Goal: Find contact information: Find contact information

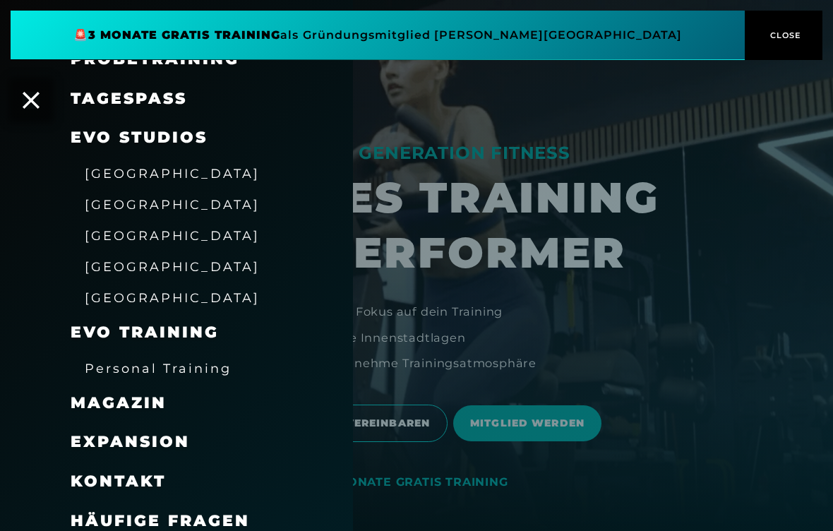
scroll to position [149, 0]
click at [81, 481] on span "Kontakt" at bounding box center [118, 481] width 95 height 19
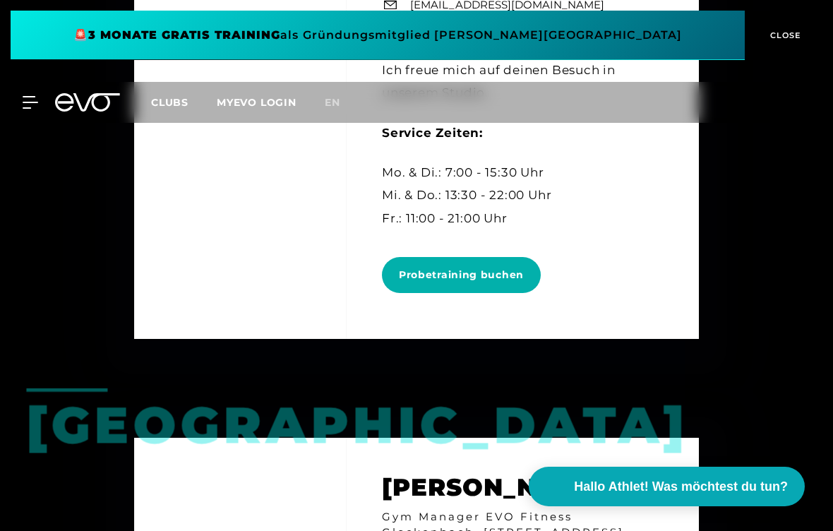
scroll to position [1250, 0]
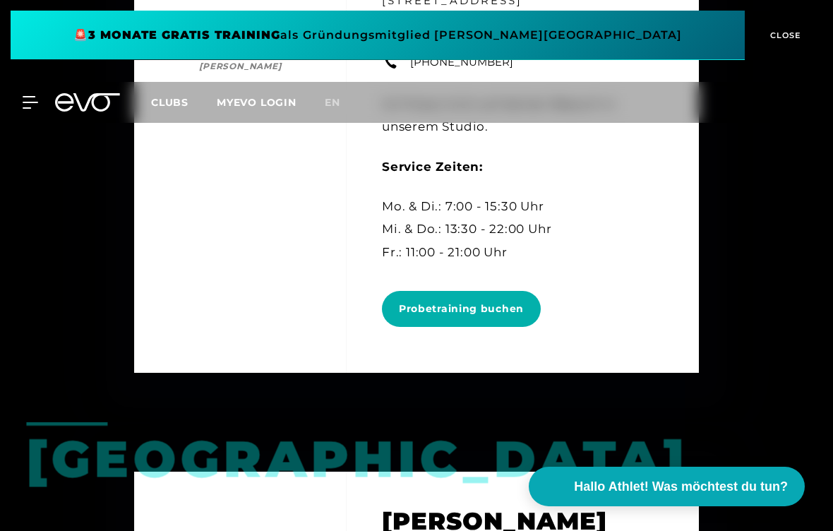
click at [20, 106] on div at bounding box center [22, 102] width 32 height 13
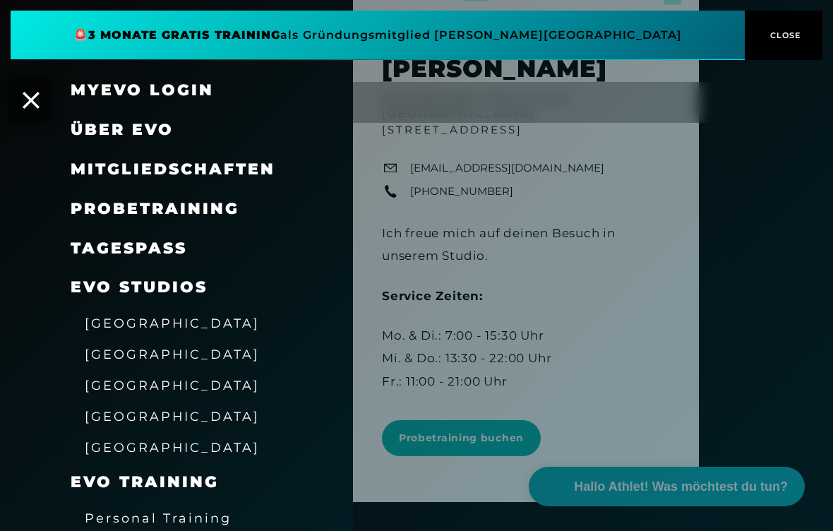
scroll to position [0, 0]
click at [790, 34] on span "CLOSE" at bounding box center [783, 35] width 35 height 13
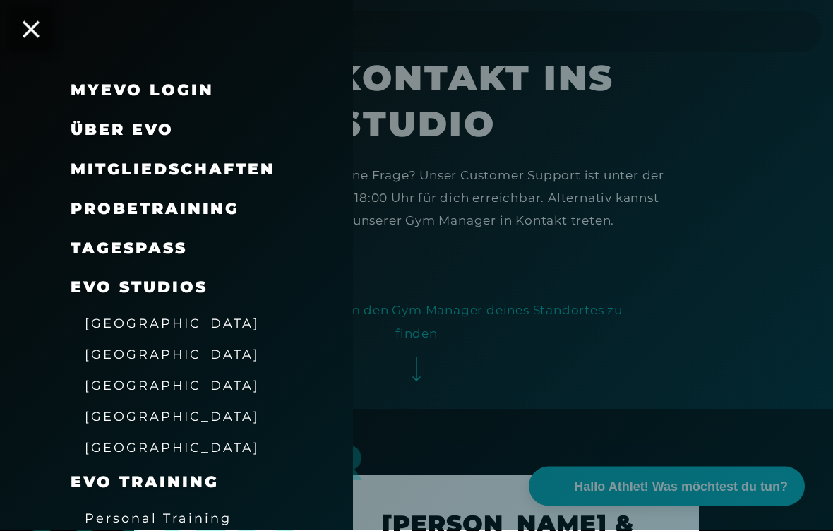
click at [12, 48] on div "MyEVO Login Über EVO Mitgliedschaften Probetraining TAGESPASS EVO Studios [GEOG…" at bounding box center [176, 265] width 353 height 531
click at [37, 34] on icon at bounding box center [31, 29] width 17 height 17
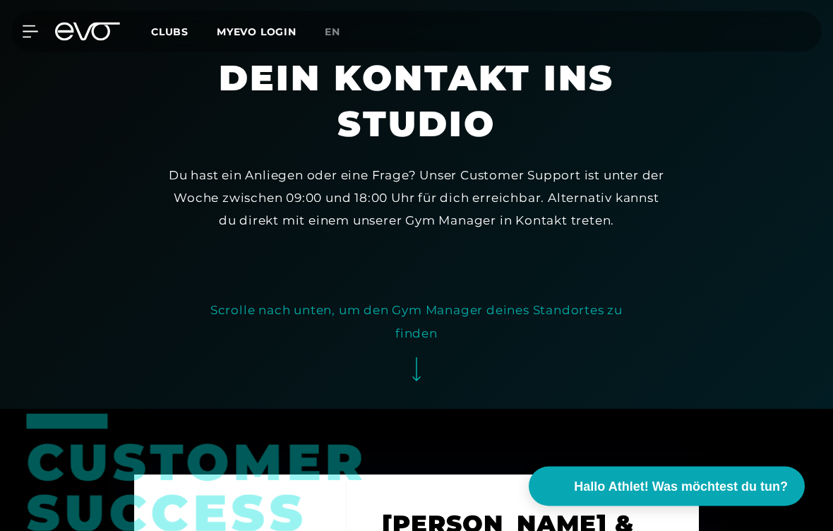
scroll to position [122, 0]
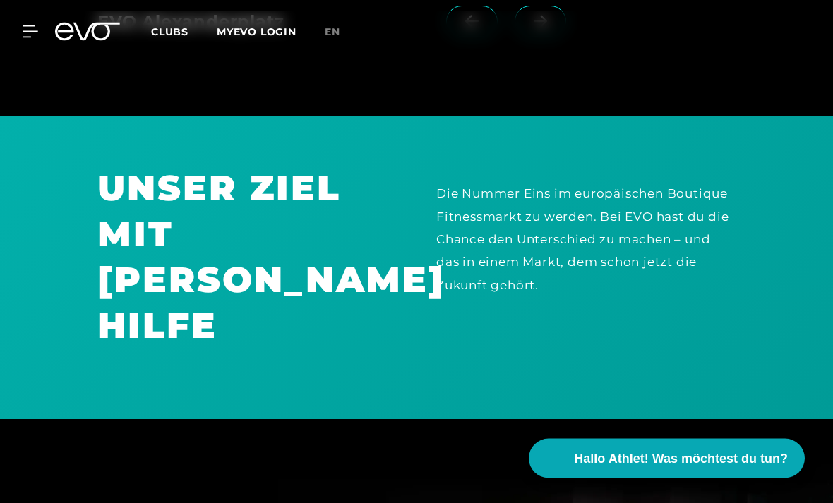
scroll to position [1517, 0]
click at [546, 37] on span at bounding box center [540, 21] width 52 height 31
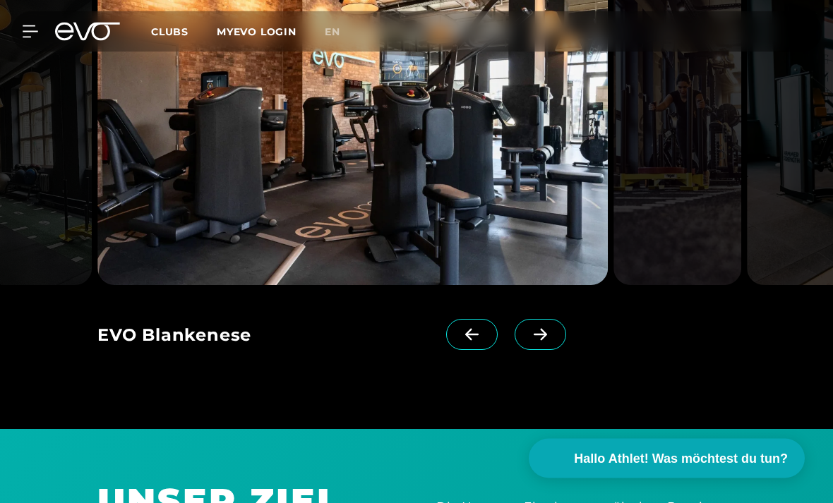
scroll to position [1208, 0]
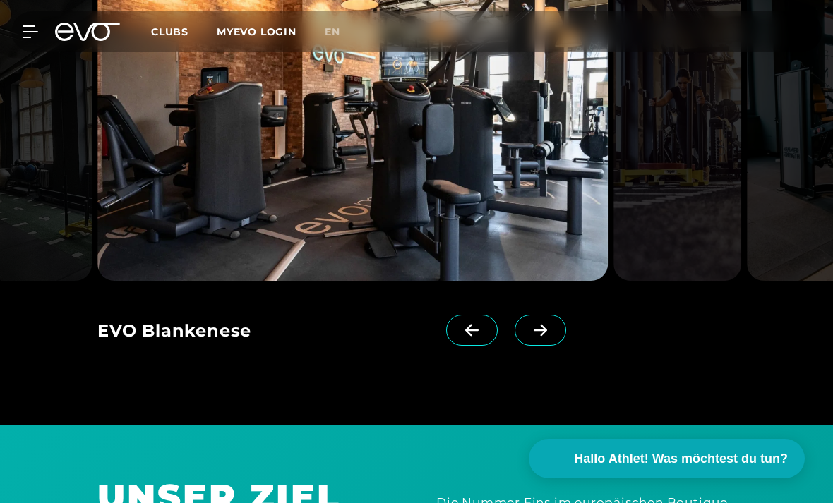
click at [140, 209] on img at bounding box center [352, 129] width 510 height 303
click at [203, 207] on img at bounding box center [352, 129] width 510 height 303
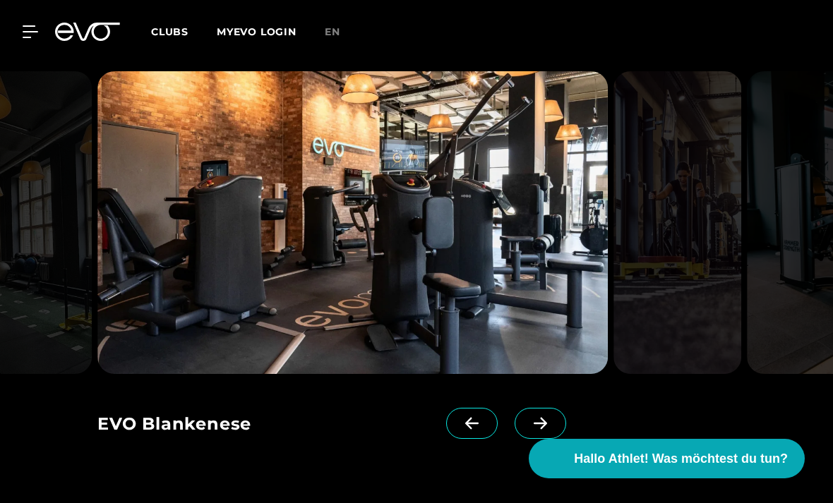
click at [262, 302] on img at bounding box center [352, 222] width 510 height 303
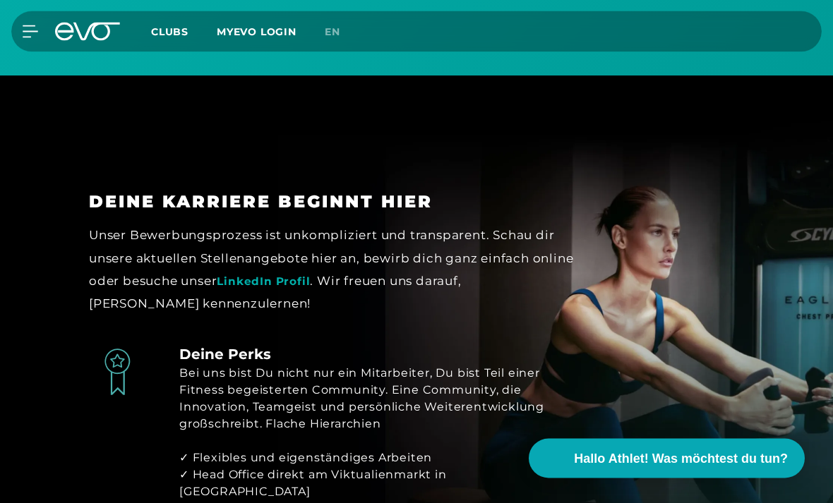
scroll to position [1861, 0]
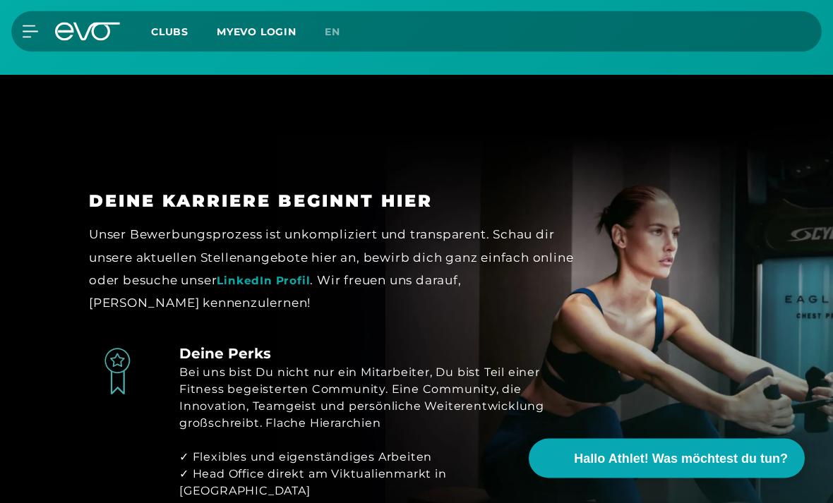
click at [310, 288] on link "LinkedIn Profil" at bounding box center [263, 281] width 93 height 13
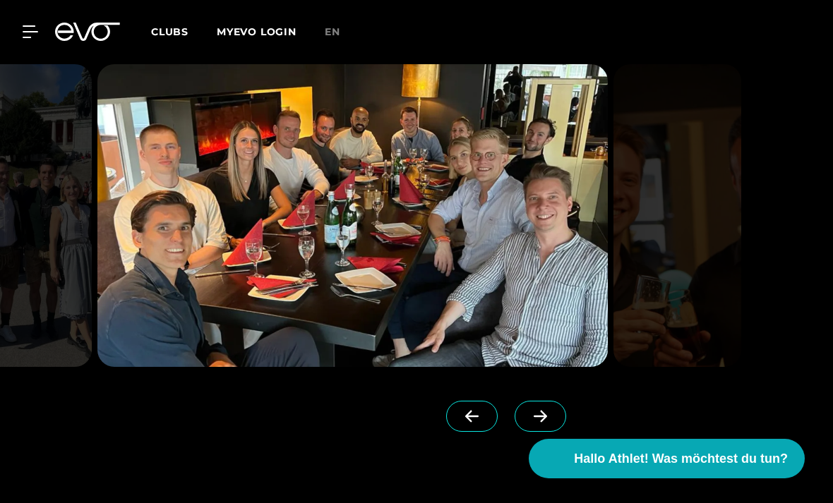
scroll to position [3114, 0]
